Goal: Obtain resource: Obtain resource

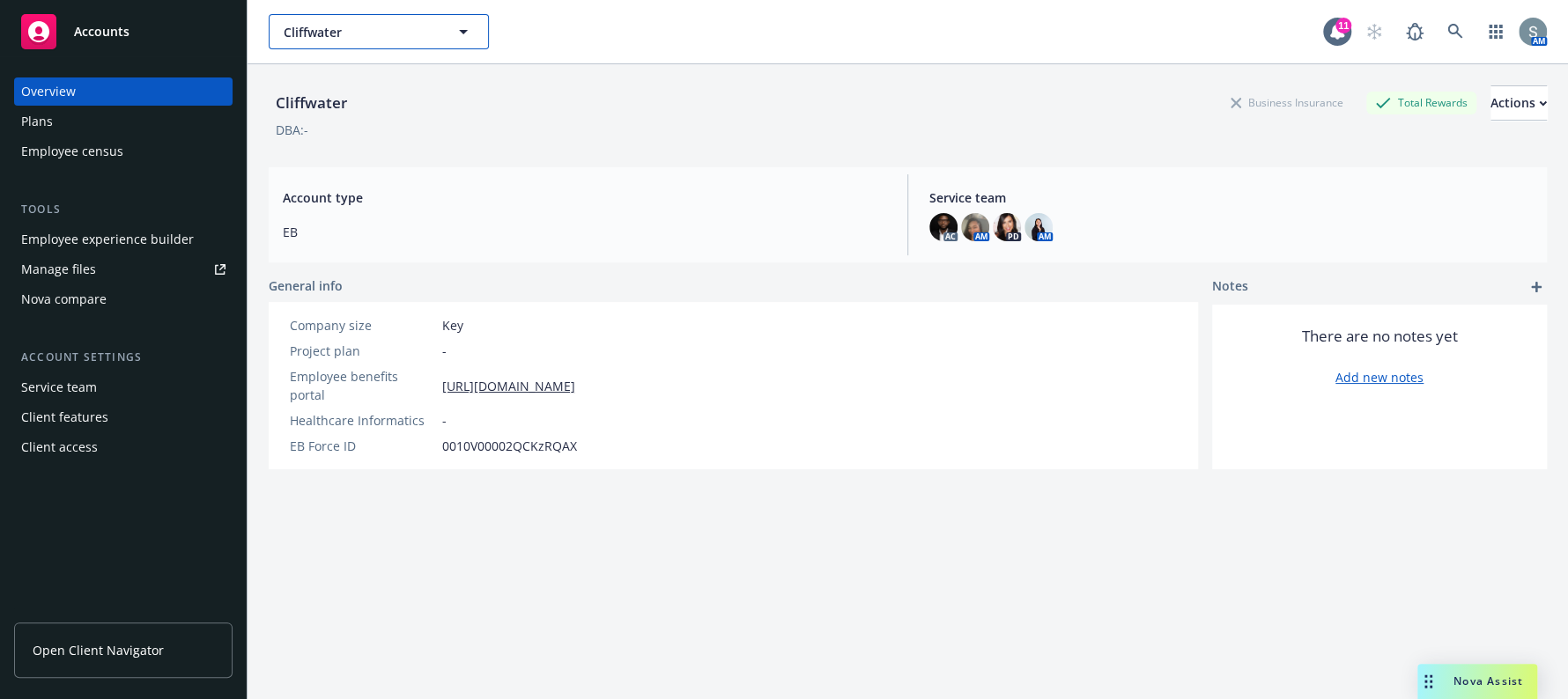
drag, startPoint x: 381, startPoint y: 26, endPoint x: 379, endPoint y: 34, distance: 8.2
click at [381, 26] on span "Cliffwater" at bounding box center [360, 32] width 152 height 19
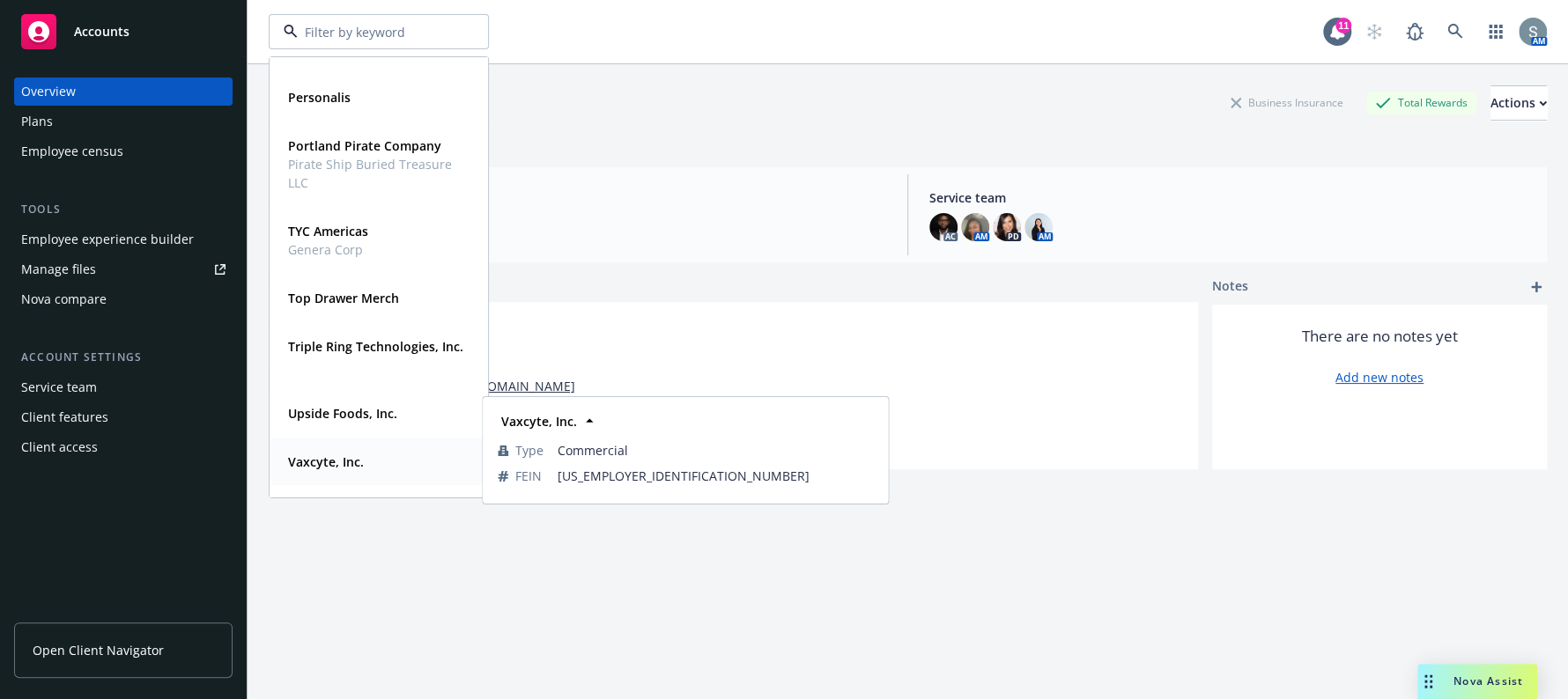
scroll to position [415, 0]
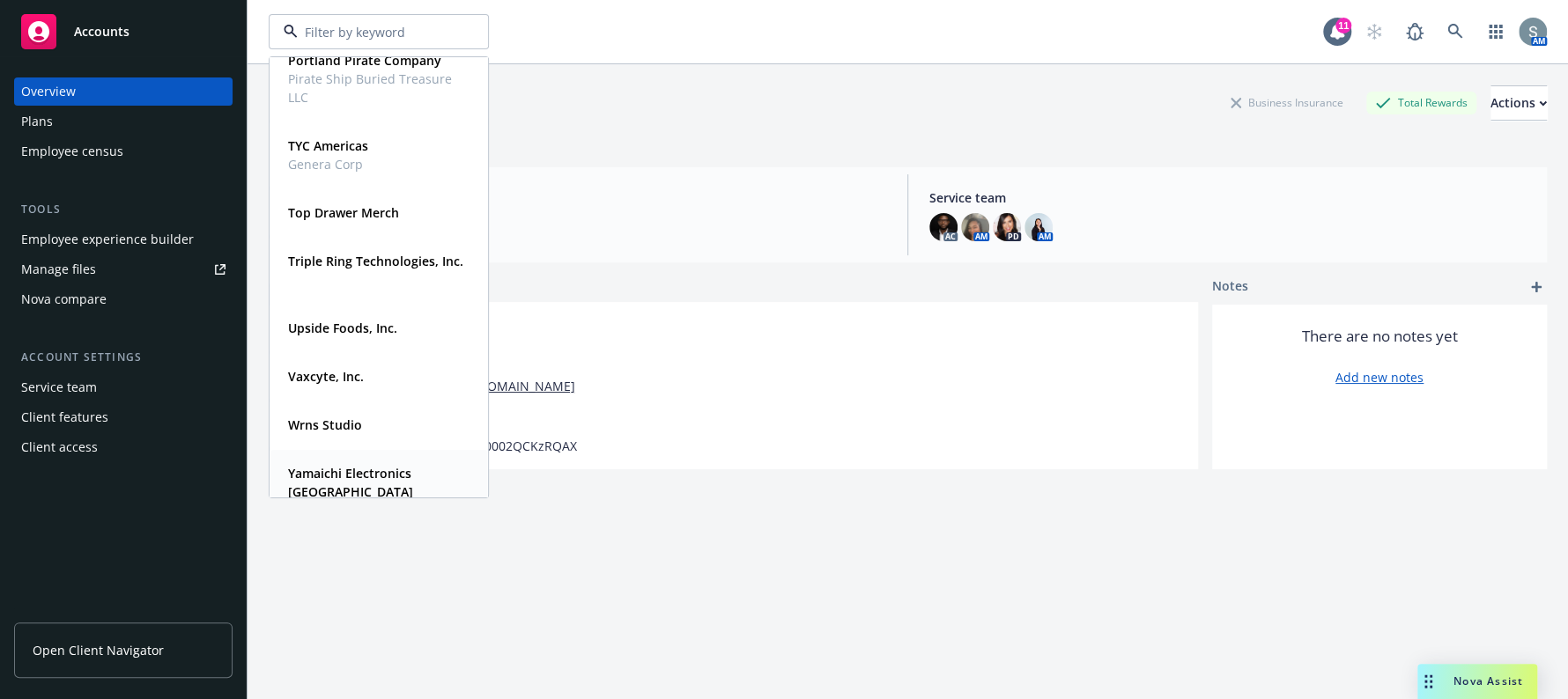
click at [372, 461] on div "Yamaichi Electronics [GEOGRAPHIC_DATA]" at bounding box center [375, 482] width 189 height 44
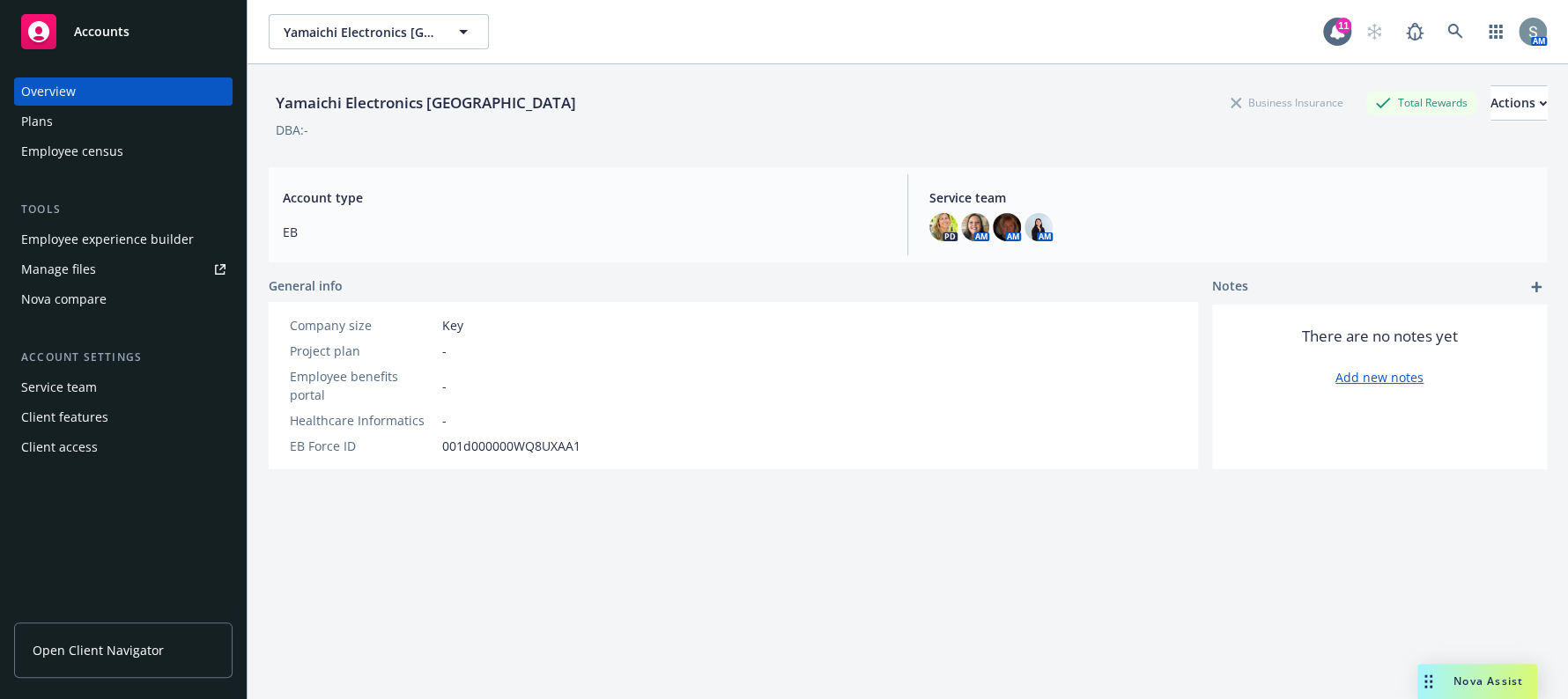
click at [95, 122] on div "Plans" at bounding box center [124, 121] width 204 height 28
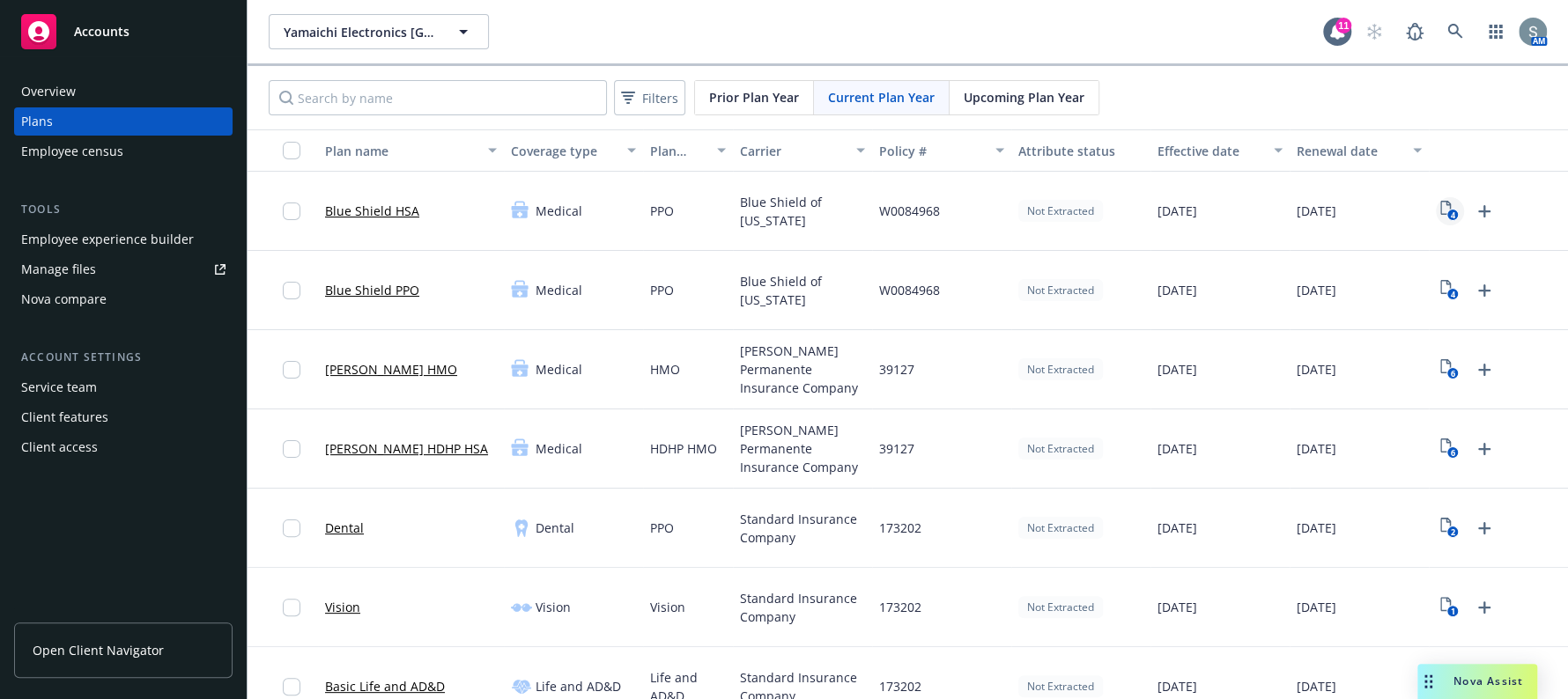
click at [1451, 213] on text "4" at bounding box center [1453, 215] width 4 height 12
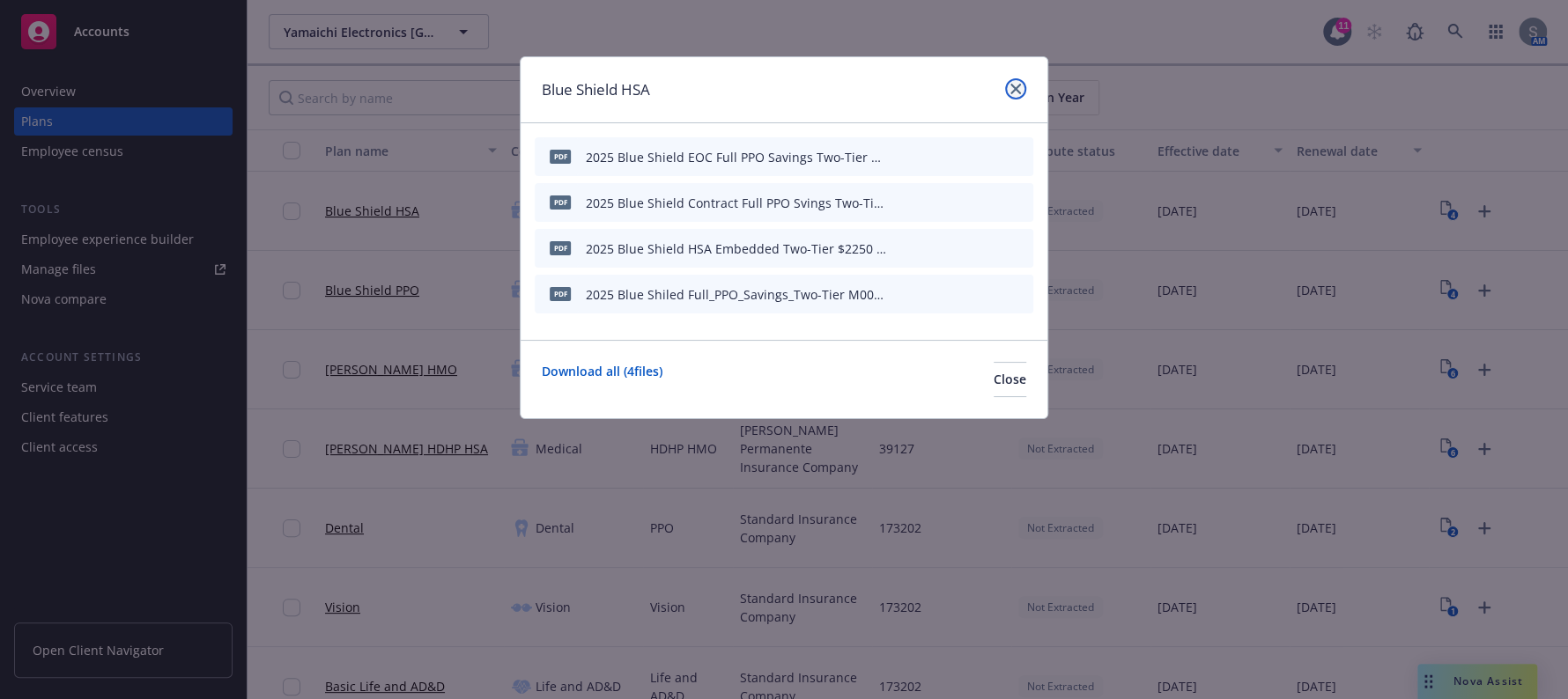
click at [1018, 96] on link "close" at bounding box center [1016, 90] width 21 height 21
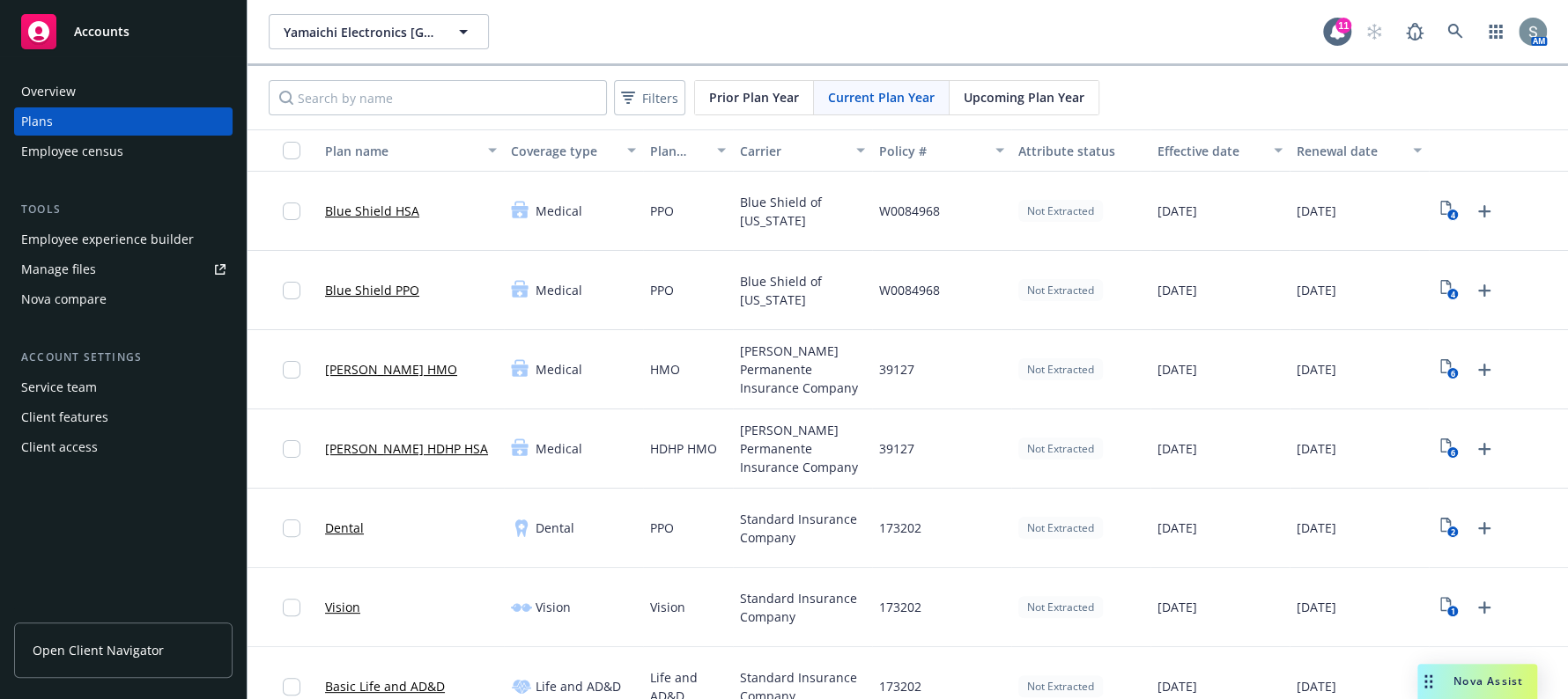
click at [1045, 95] on span "Upcoming Plan Year" at bounding box center [1024, 97] width 121 height 19
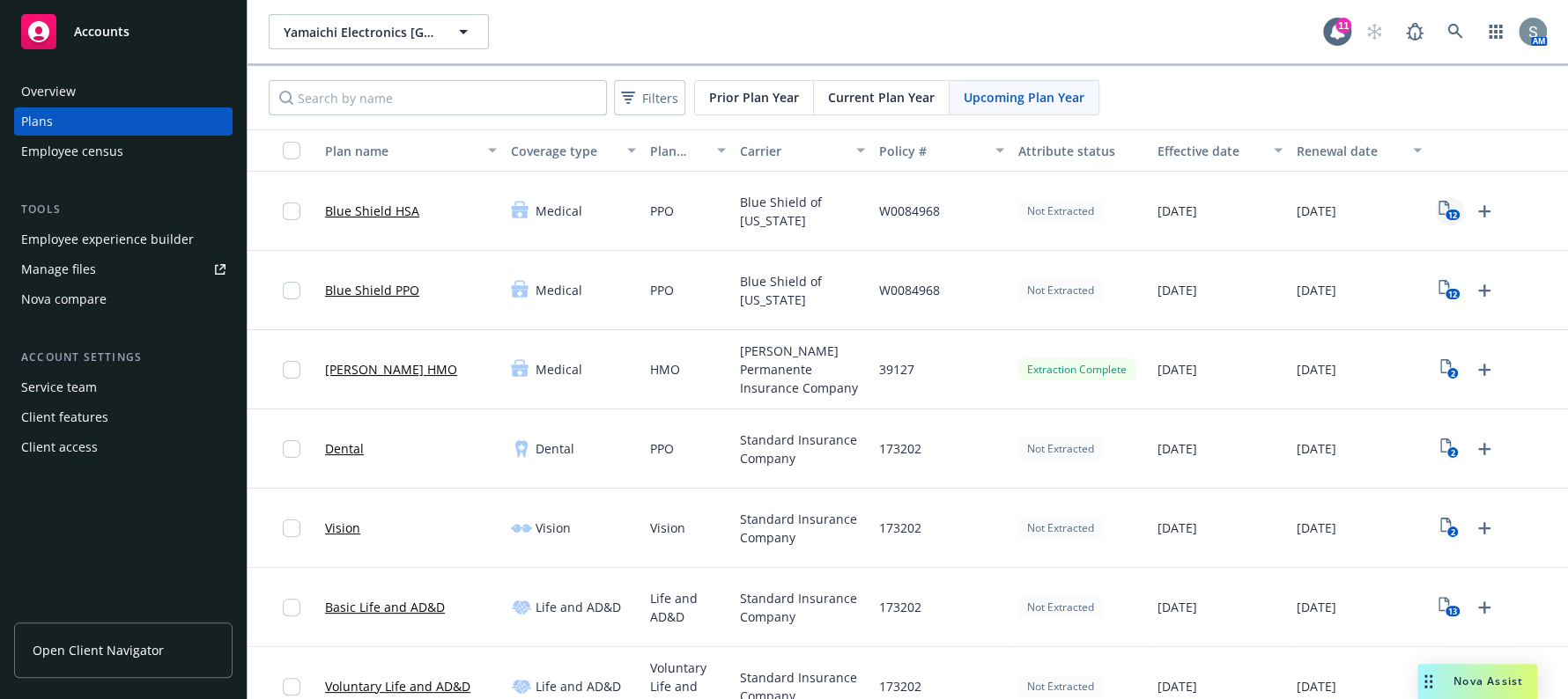
click at [1445, 213] on rect "View Plan Documents" at bounding box center [1453, 215] width 15 height 12
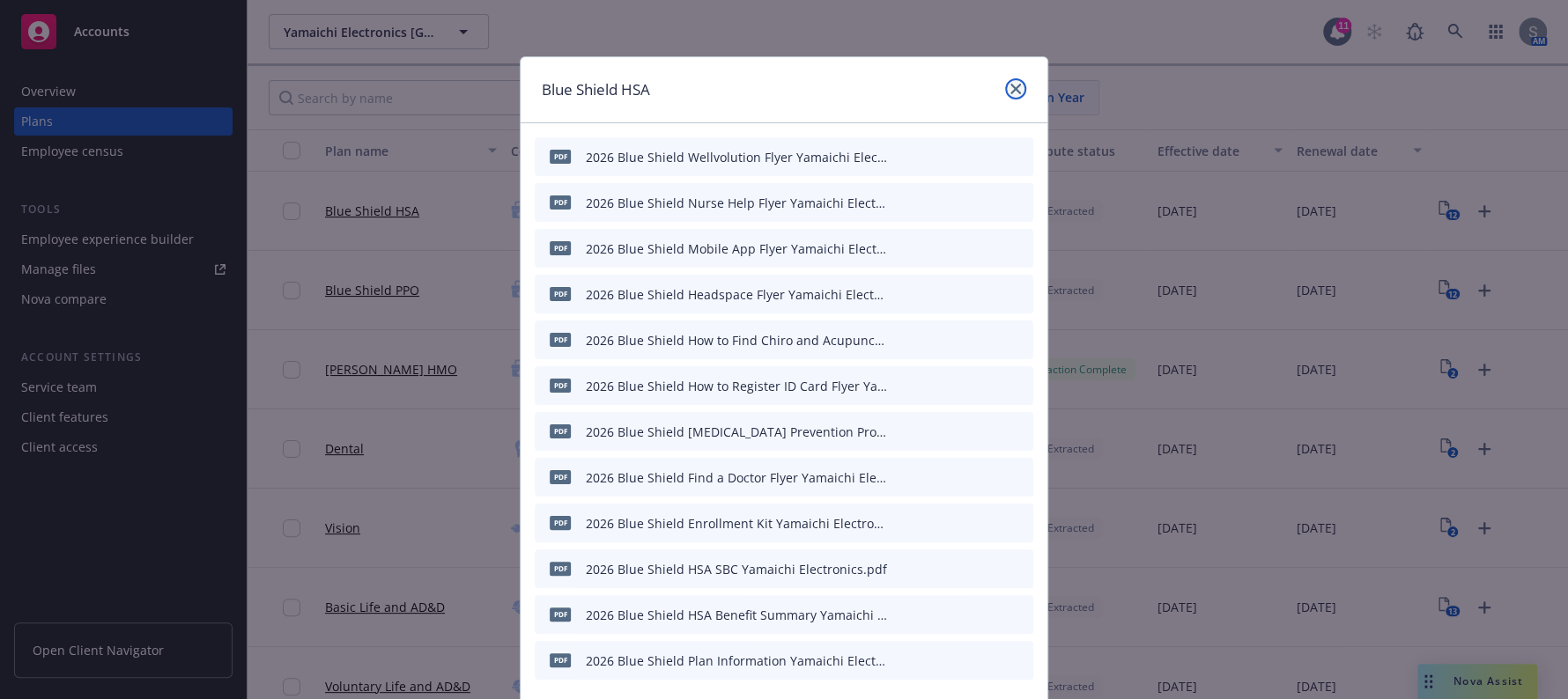
click at [1011, 84] on icon "close" at bounding box center [1016, 89] width 11 height 11
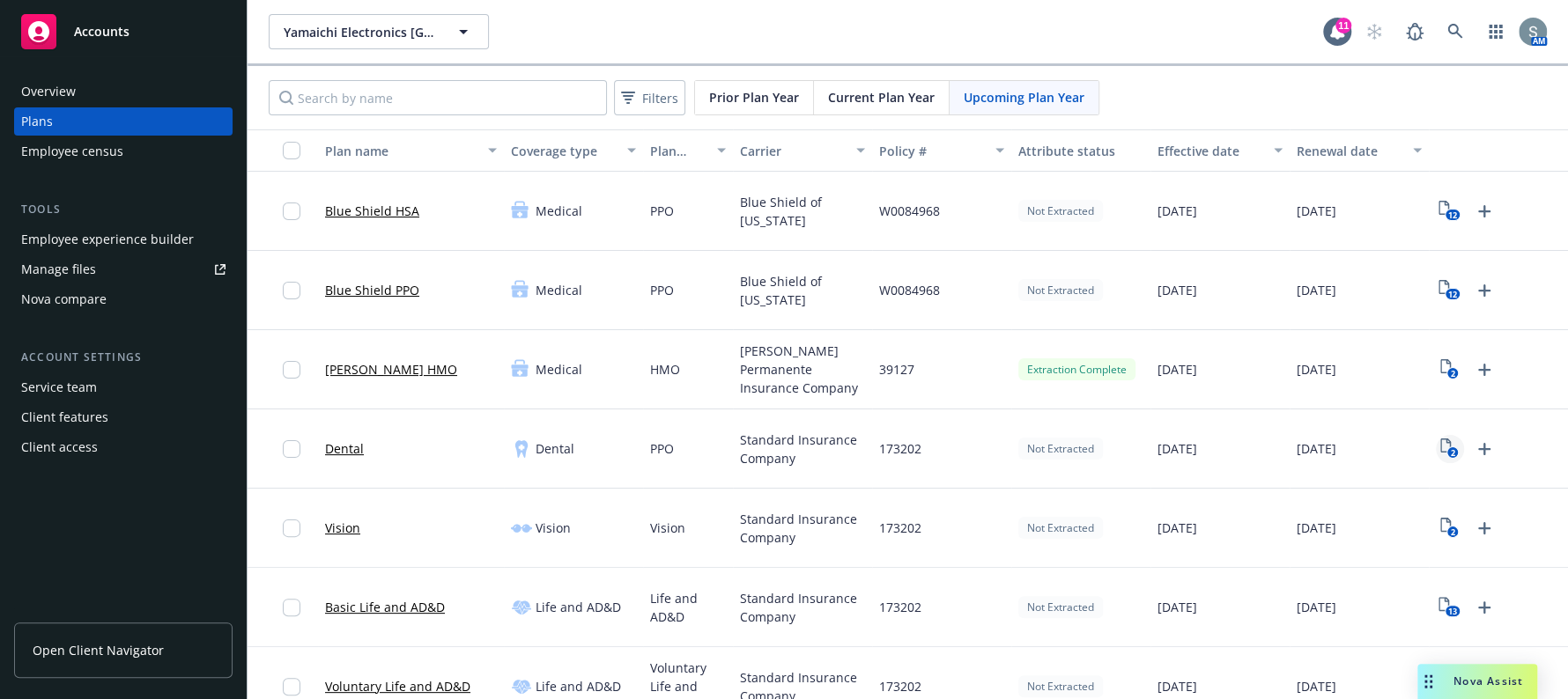
click at [1440, 443] on icon "2" at bounding box center [1449, 448] width 19 height 21
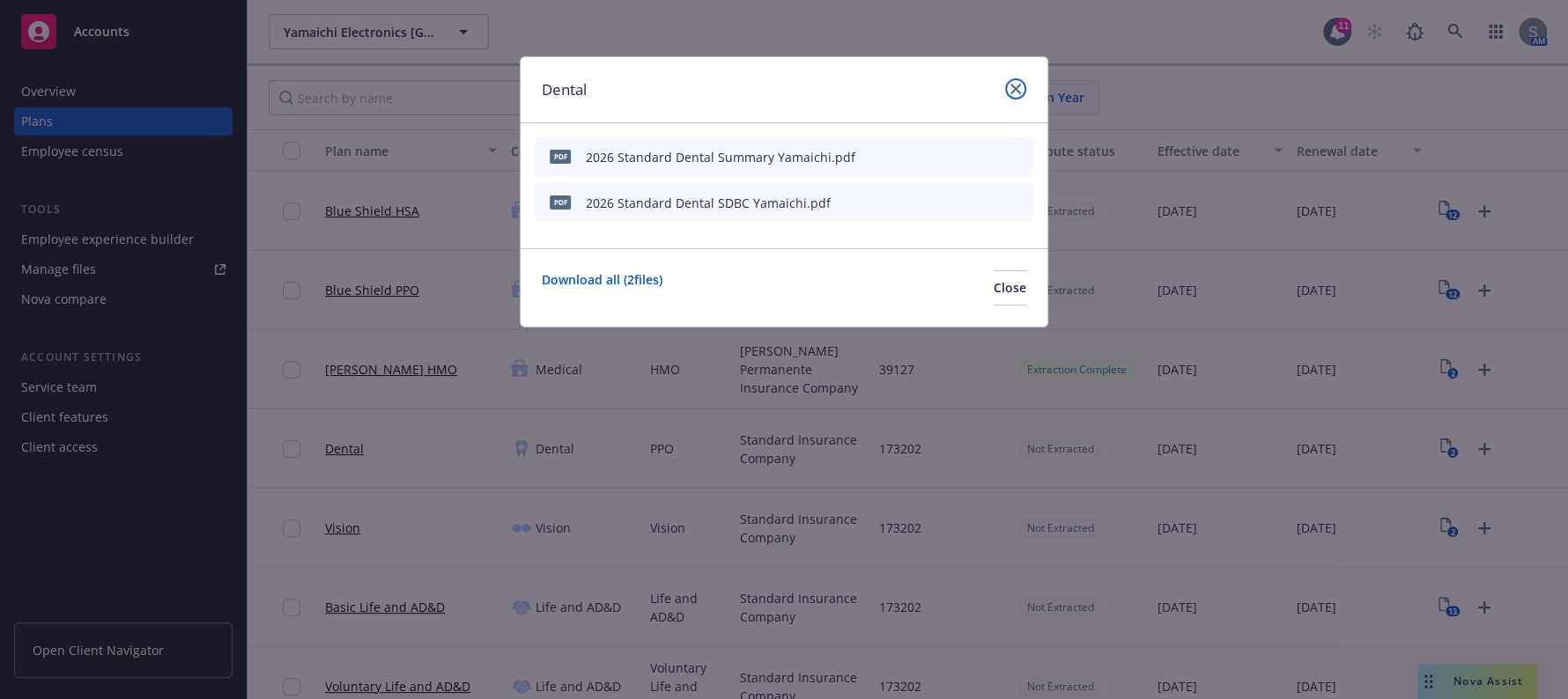
click at [1013, 83] on icon "close" at bounding box center [1016, 89] width 11 height 11
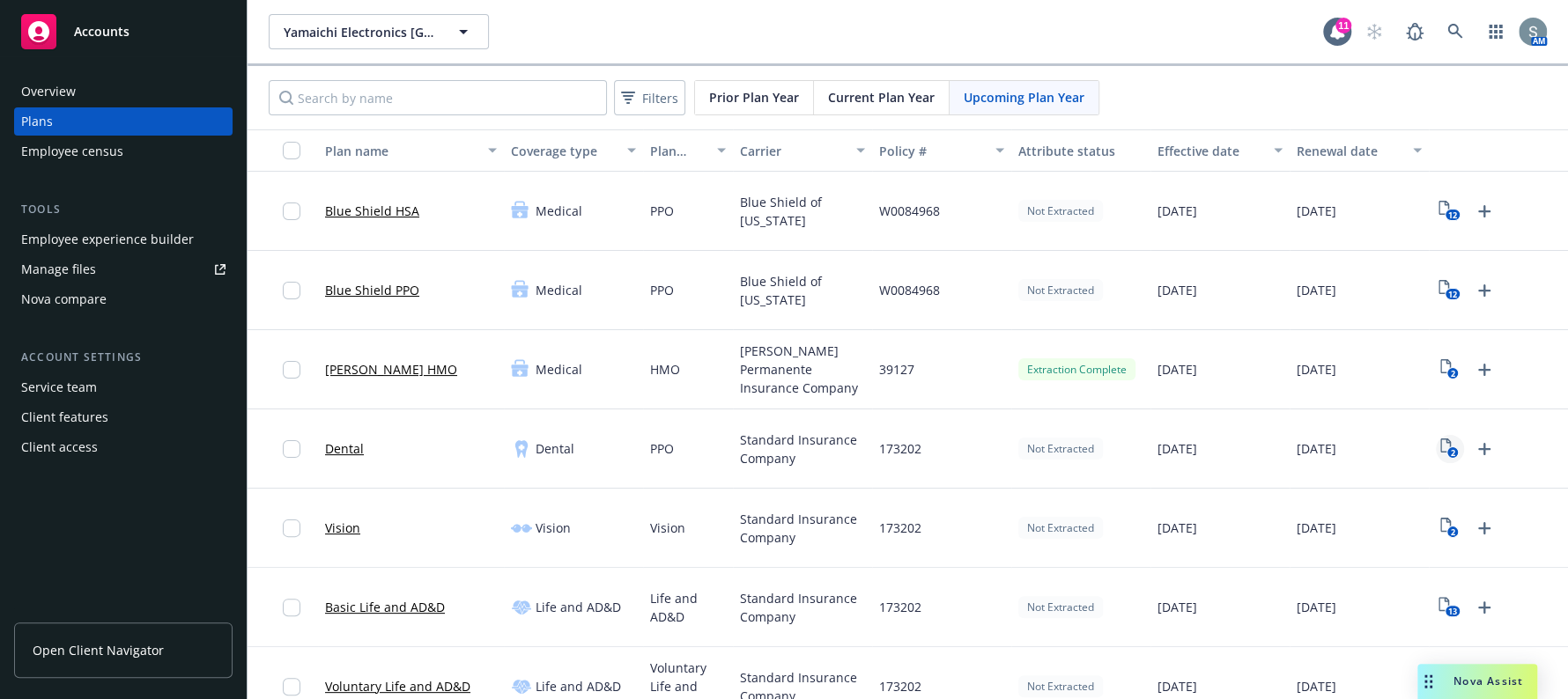
click at [1440, 454] on icon "2" at bounding box center [1449, 448] width 19 height 21
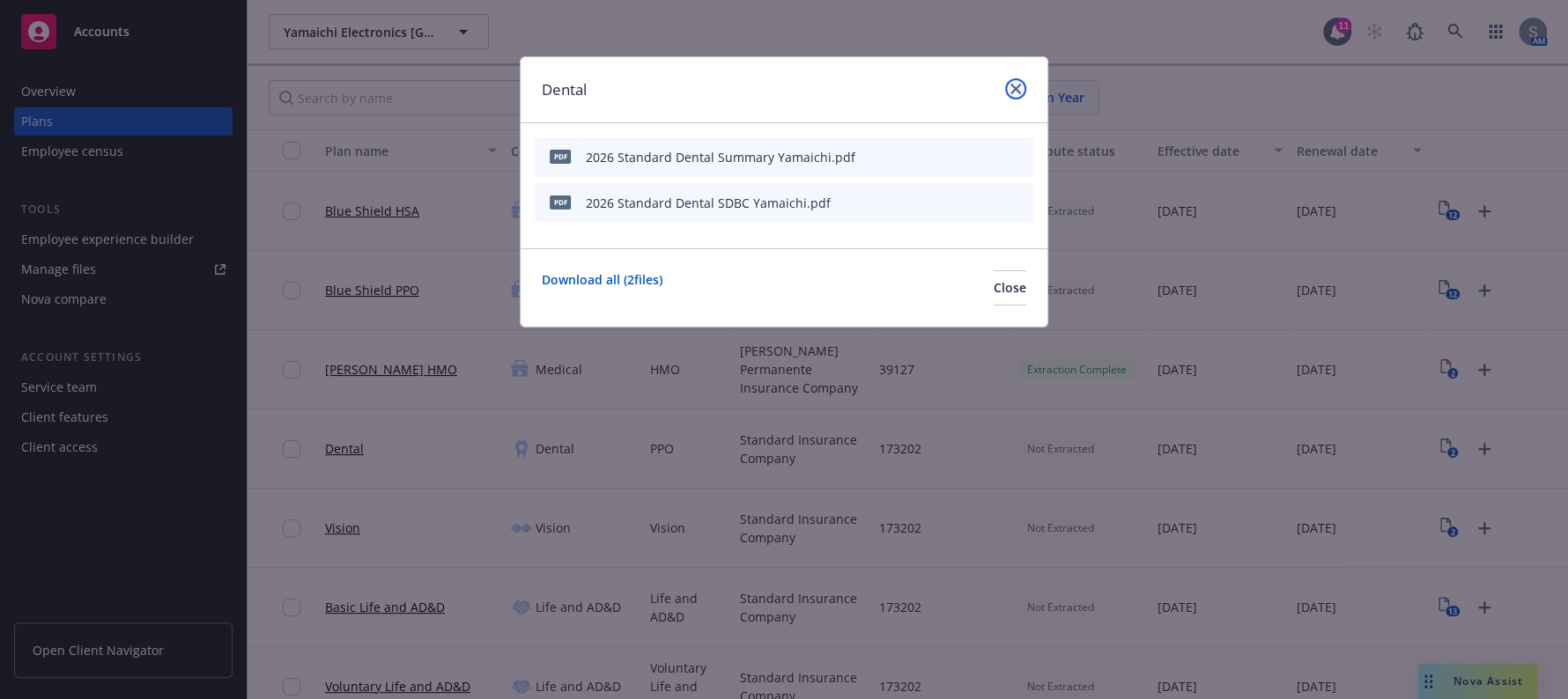
click at [1013, 86] on icon "close" at bounding box center [1016, 89] width 11 height 11
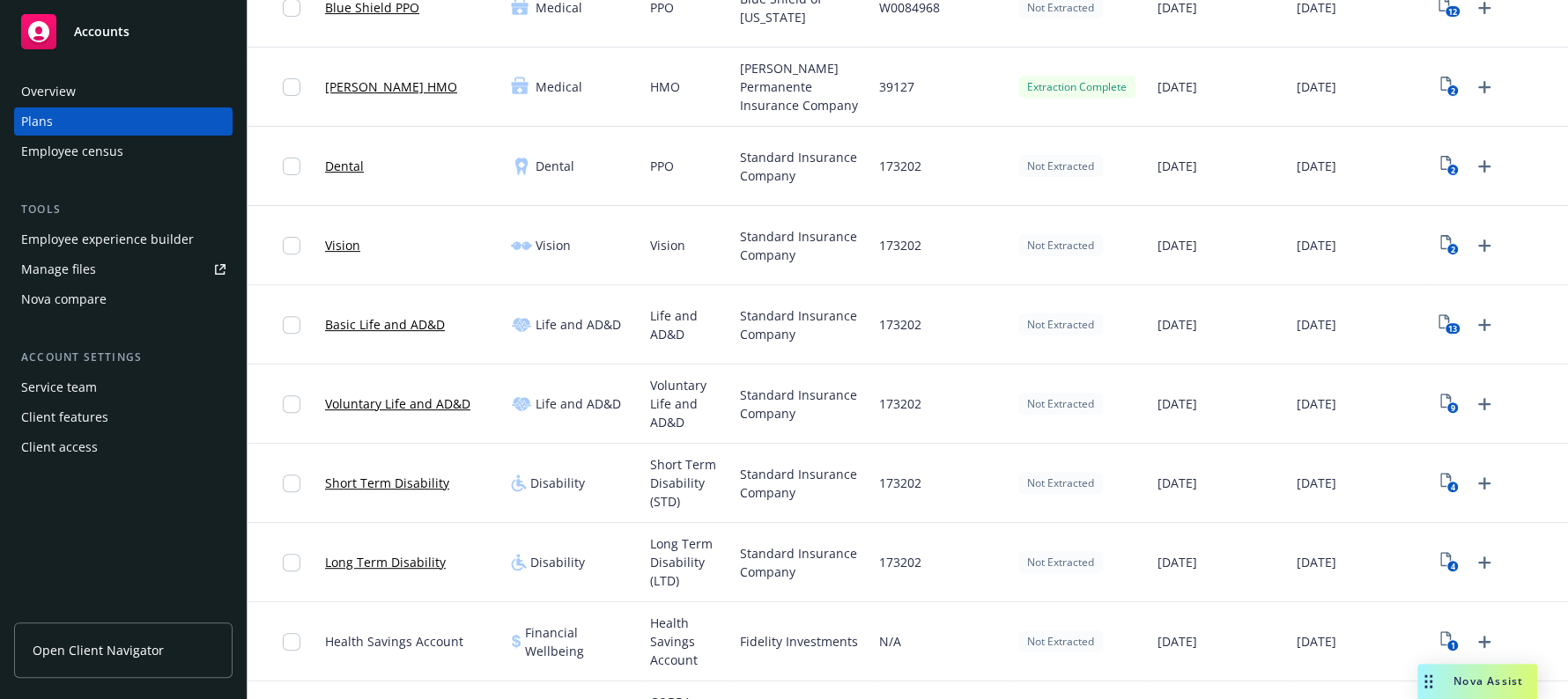
scroll to position [343, 0]
